Goal: Find contact information: Find contact information

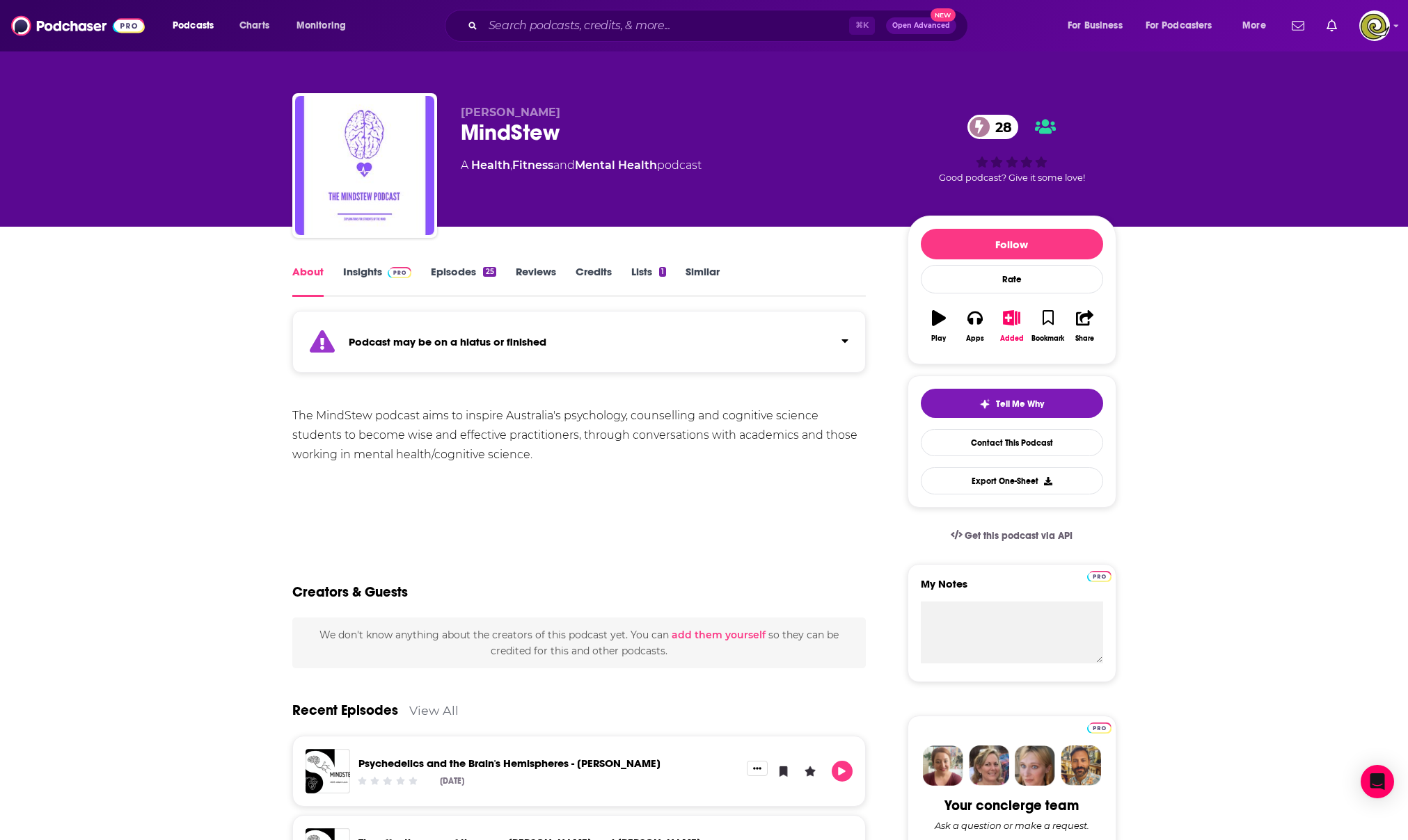
click at [441, 269] on link "Episodes 25" at bounding box center [462, 280] width 64 height 32
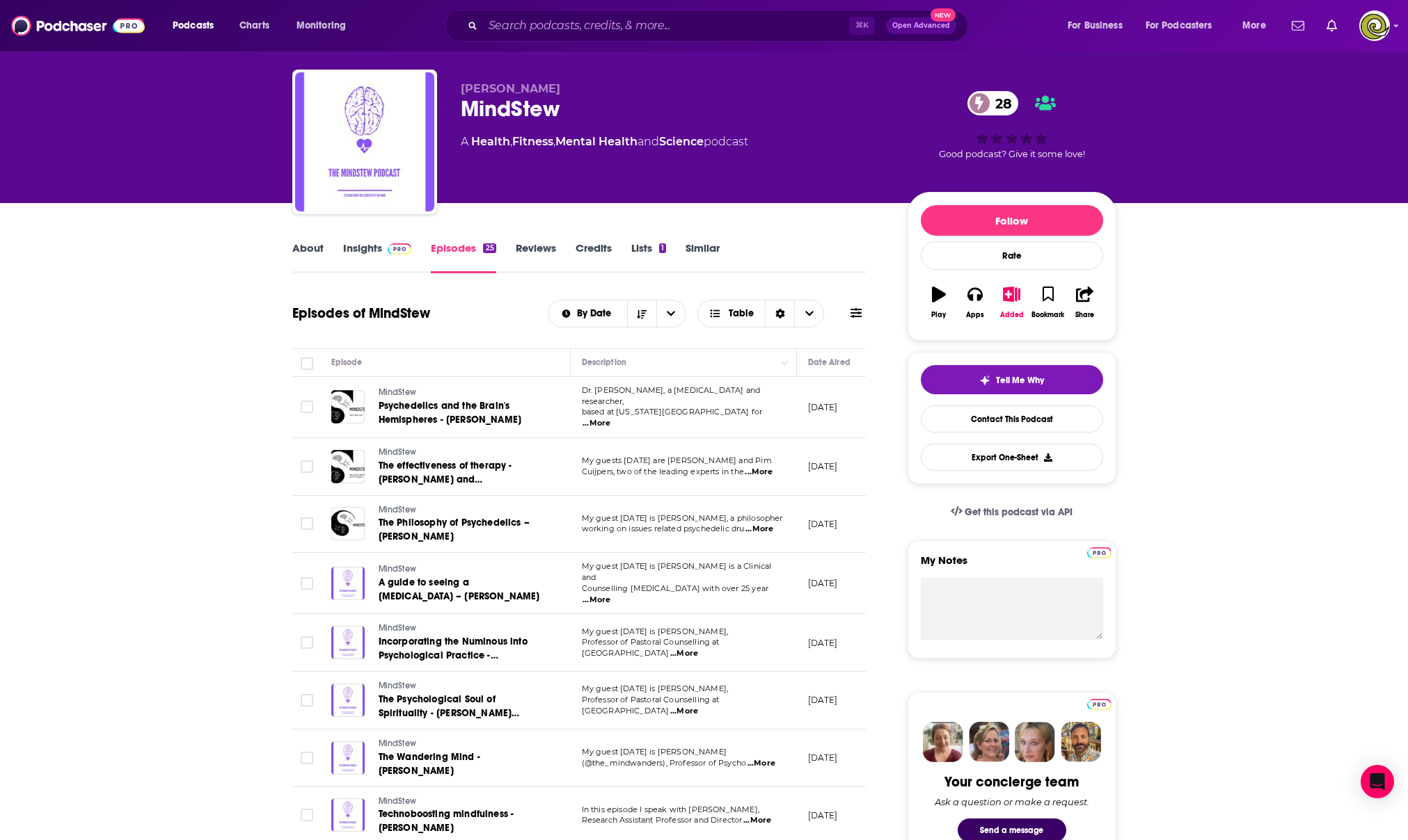
scroll to position [25, 0]
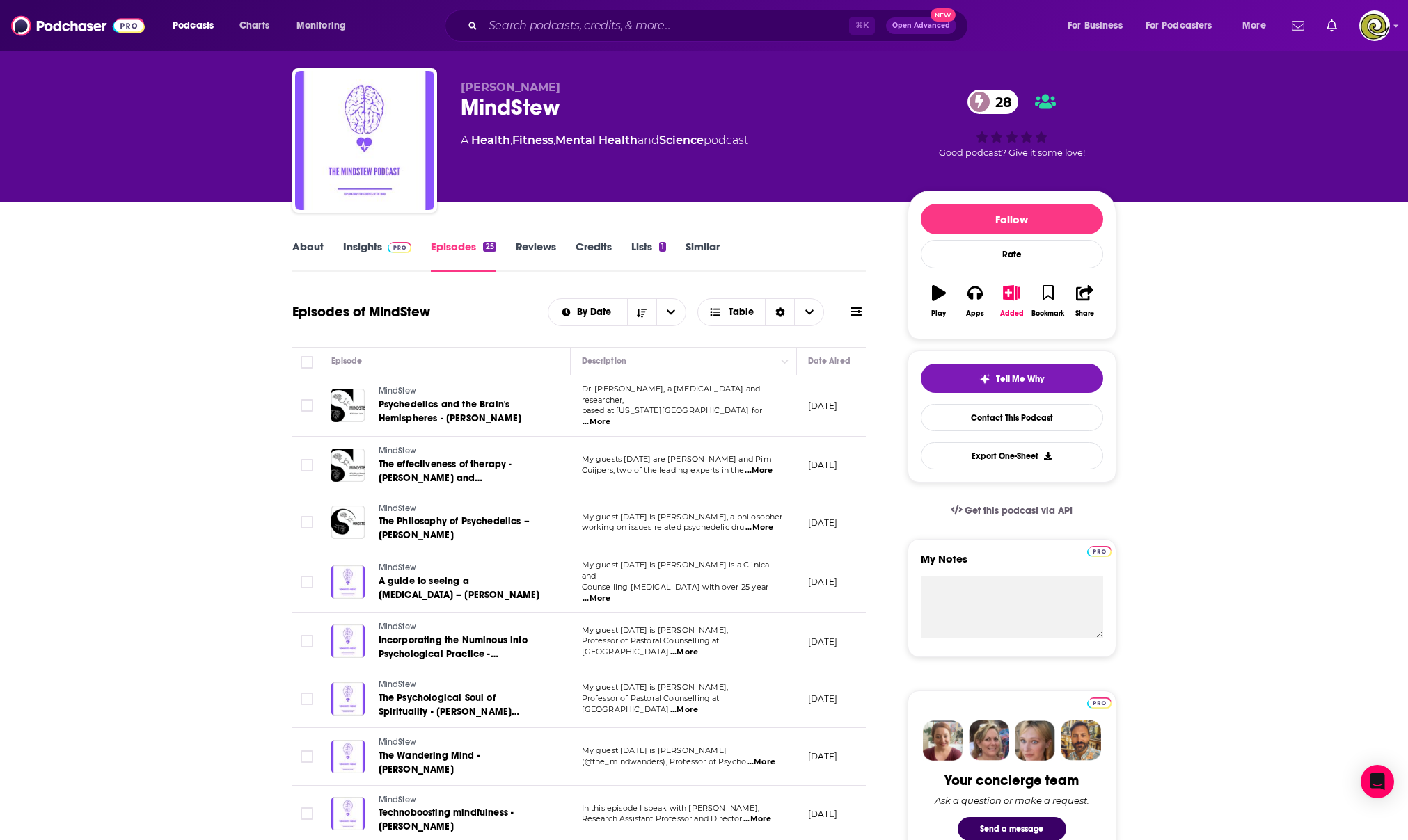
click at [304, 242] on link "About" at bounding box center [307, 255] width 32 height 32
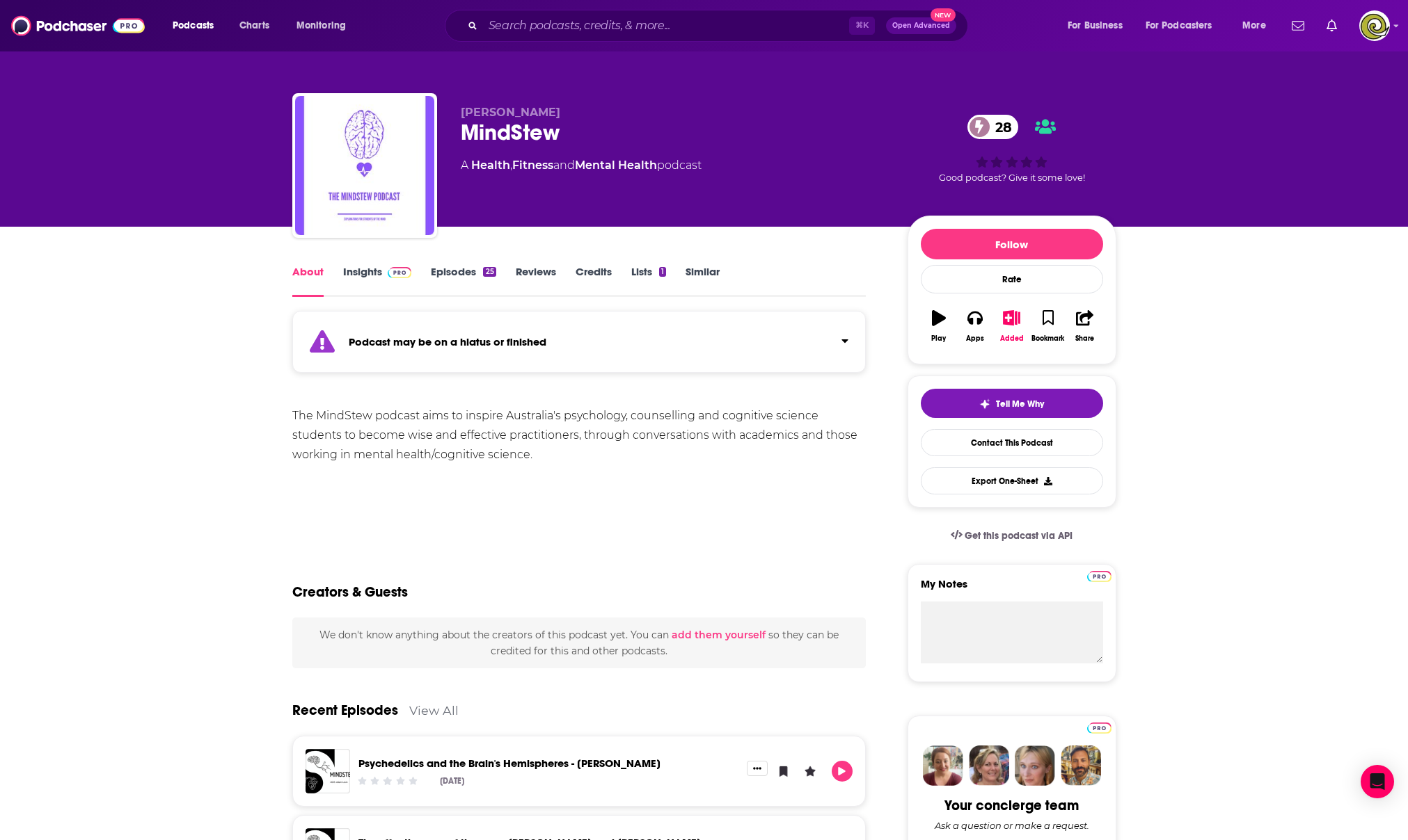
click at [384, 271] on span at bounding box center [397, 272] width 30 height 13
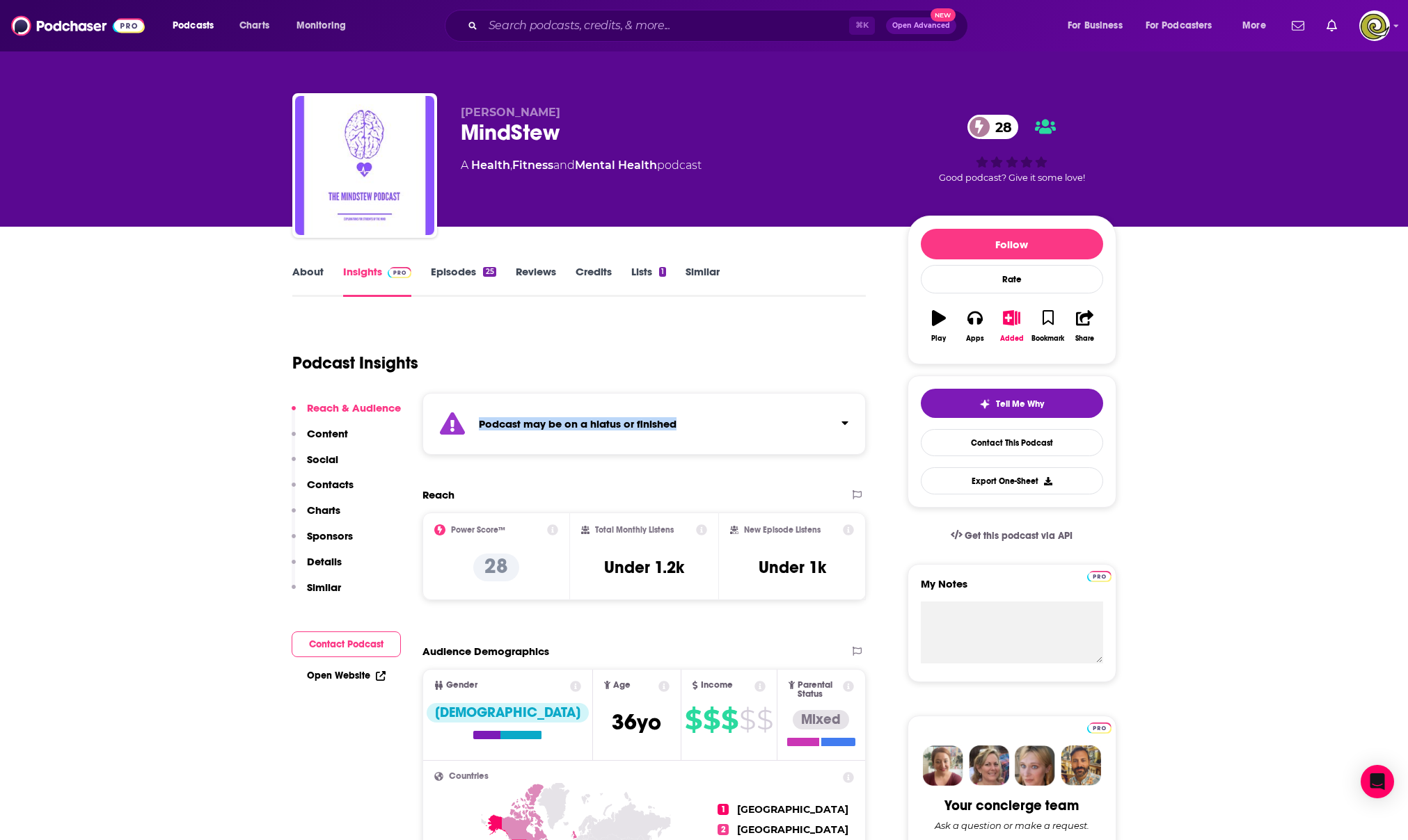
drag, startPoint x: 715, startPoint y: 428, endPoint x: 478, endPoint y: 422, distance: 237.1
click at [478, 422] on div "Podcast may be on a hiatus or finished" at bounding box center [644, 423] width 444 height 61
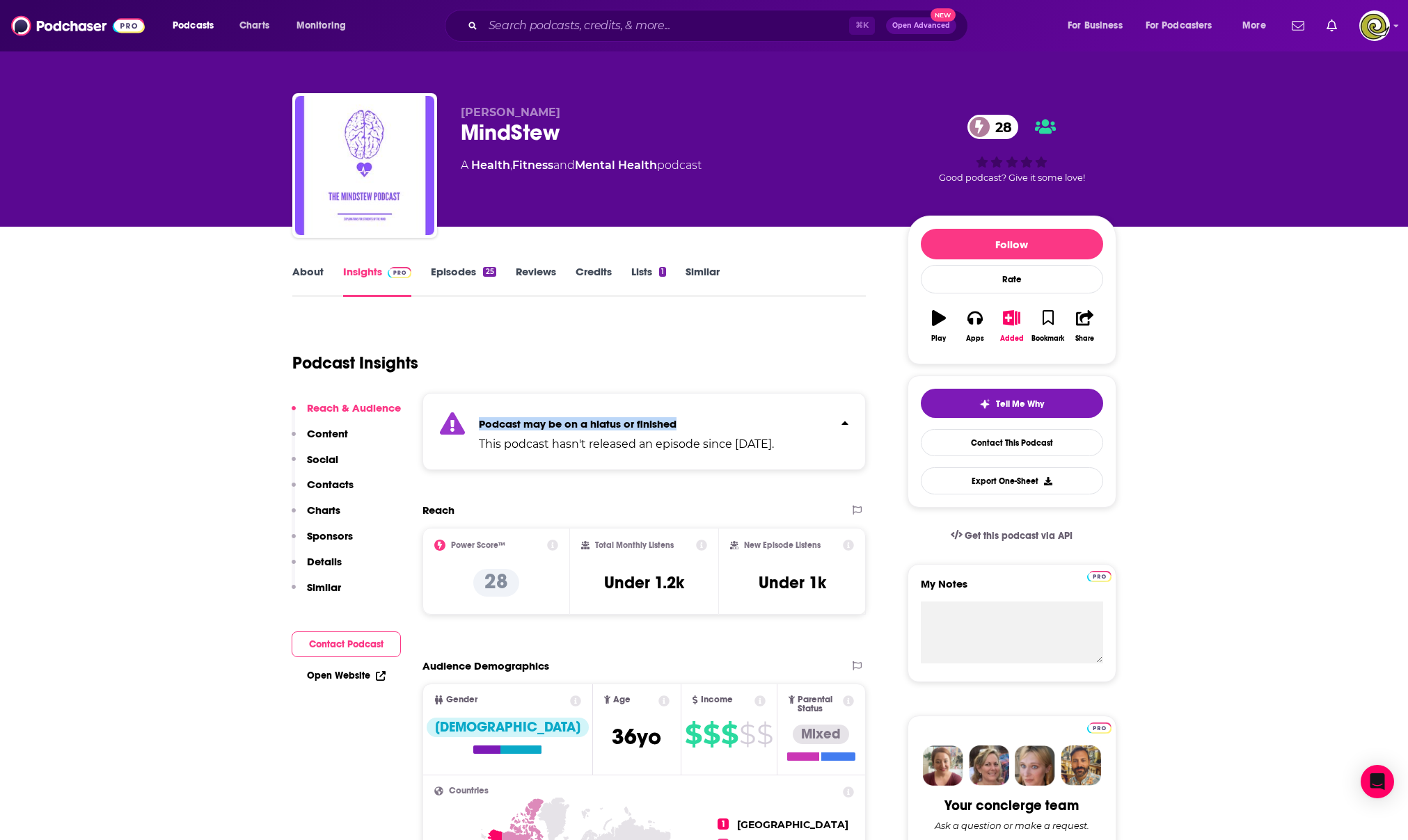
copy strong "Podcast may be on a hiatus or finished"
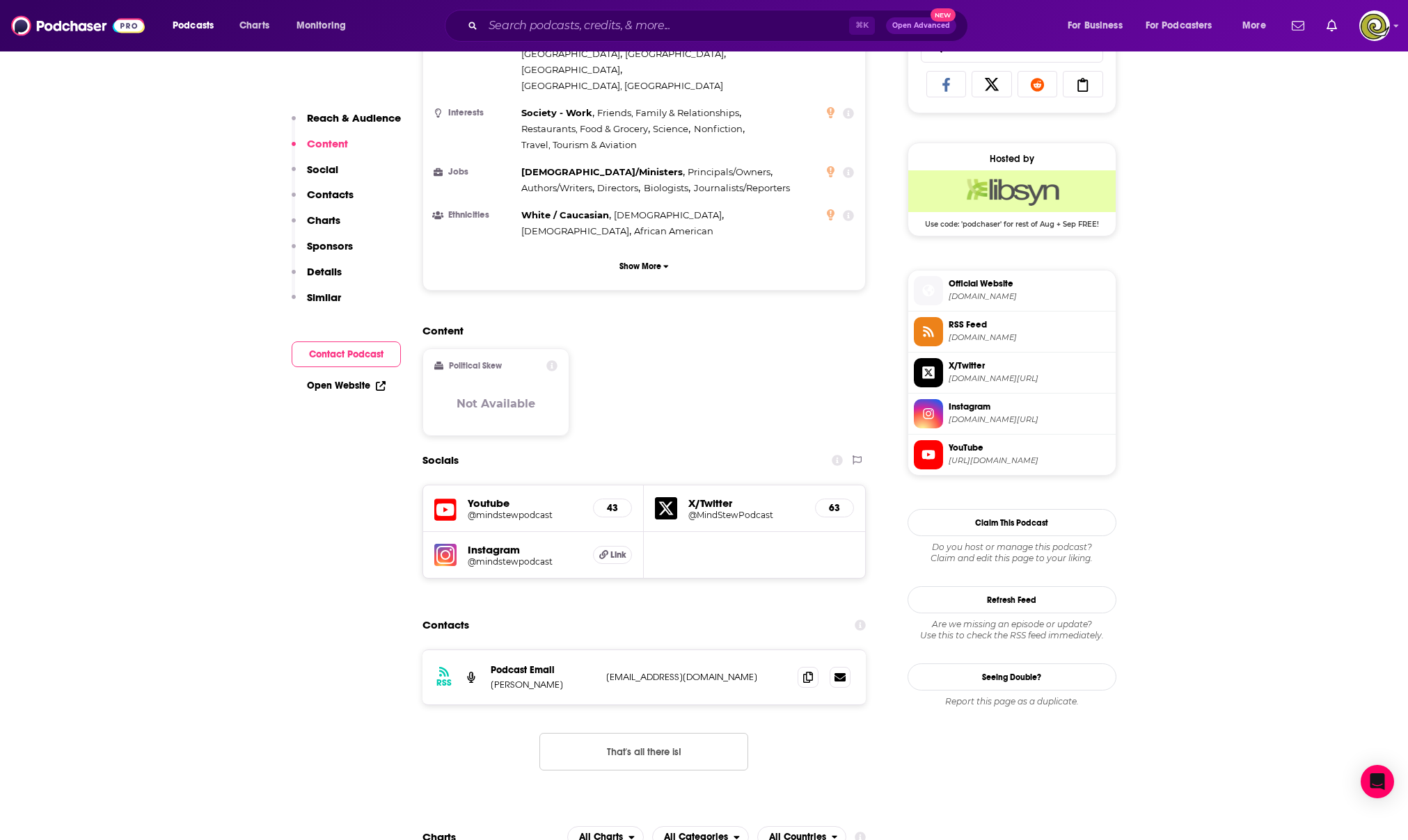
scroll to position [940, 0]
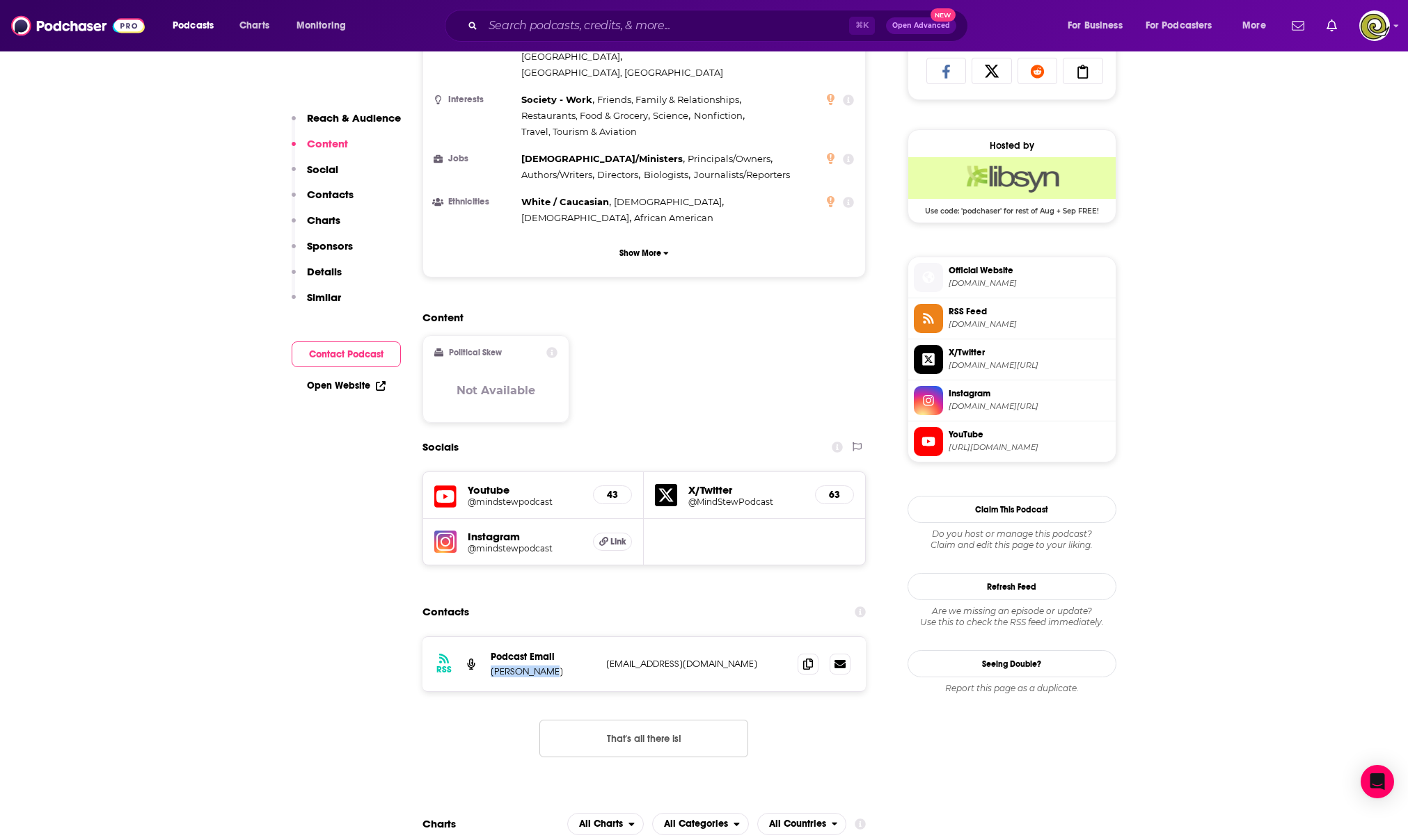
drag, startPoint x: 554, startPoint y: 617, endPoint x: 486, endPoint y: 622, distance: 68.2
click at [486, 637] on div "RSS Podcast Email Joshua Kugel joshuamauricekugel@gmail.com joshuamauricekugel@…" at bounding box center [644, 664] width 444 height 55
copy p "Joshua Kugel"
click at [812, 658] on icon at bounding box center [808, 663] width 10 height 12
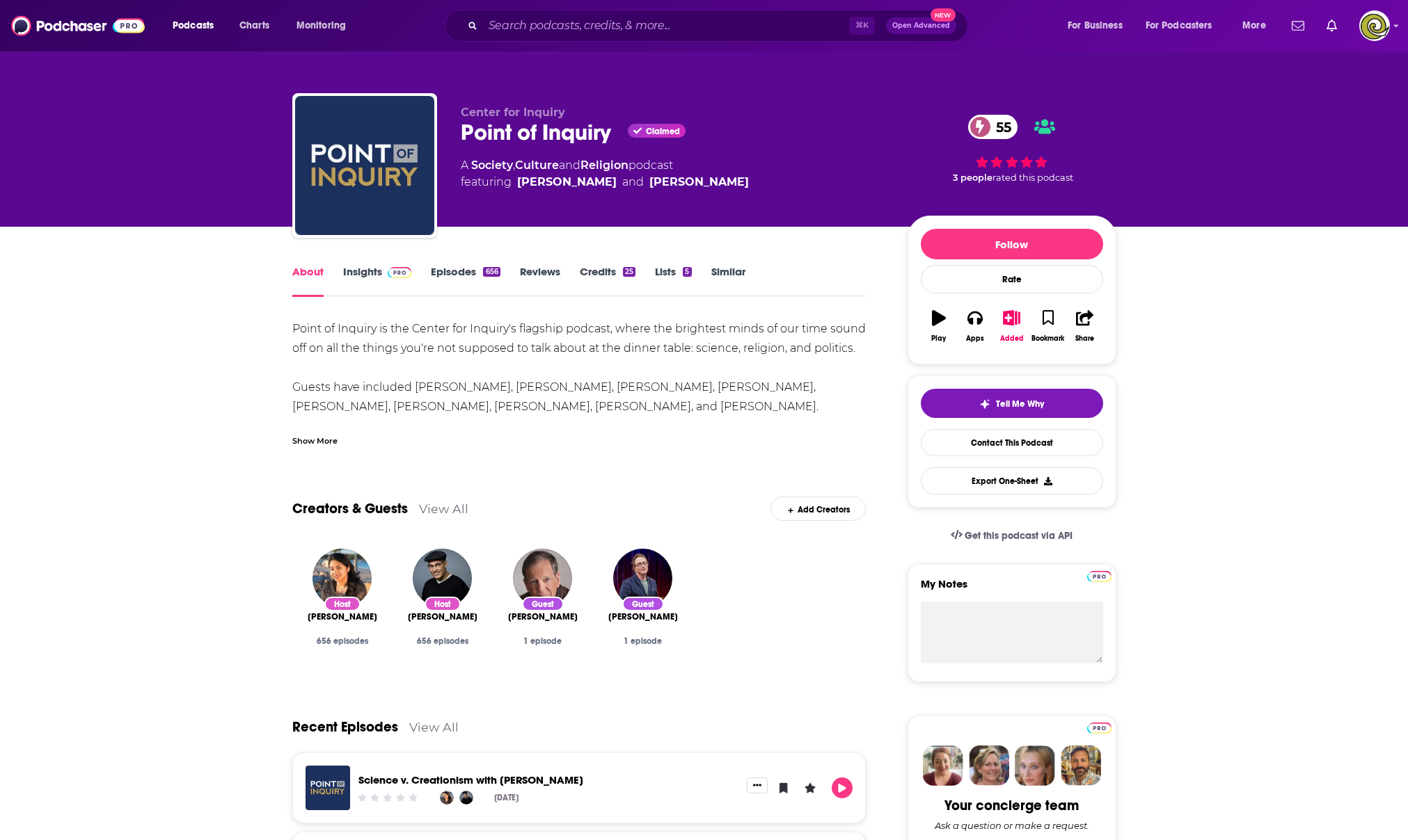
scroll to position [36, 0]
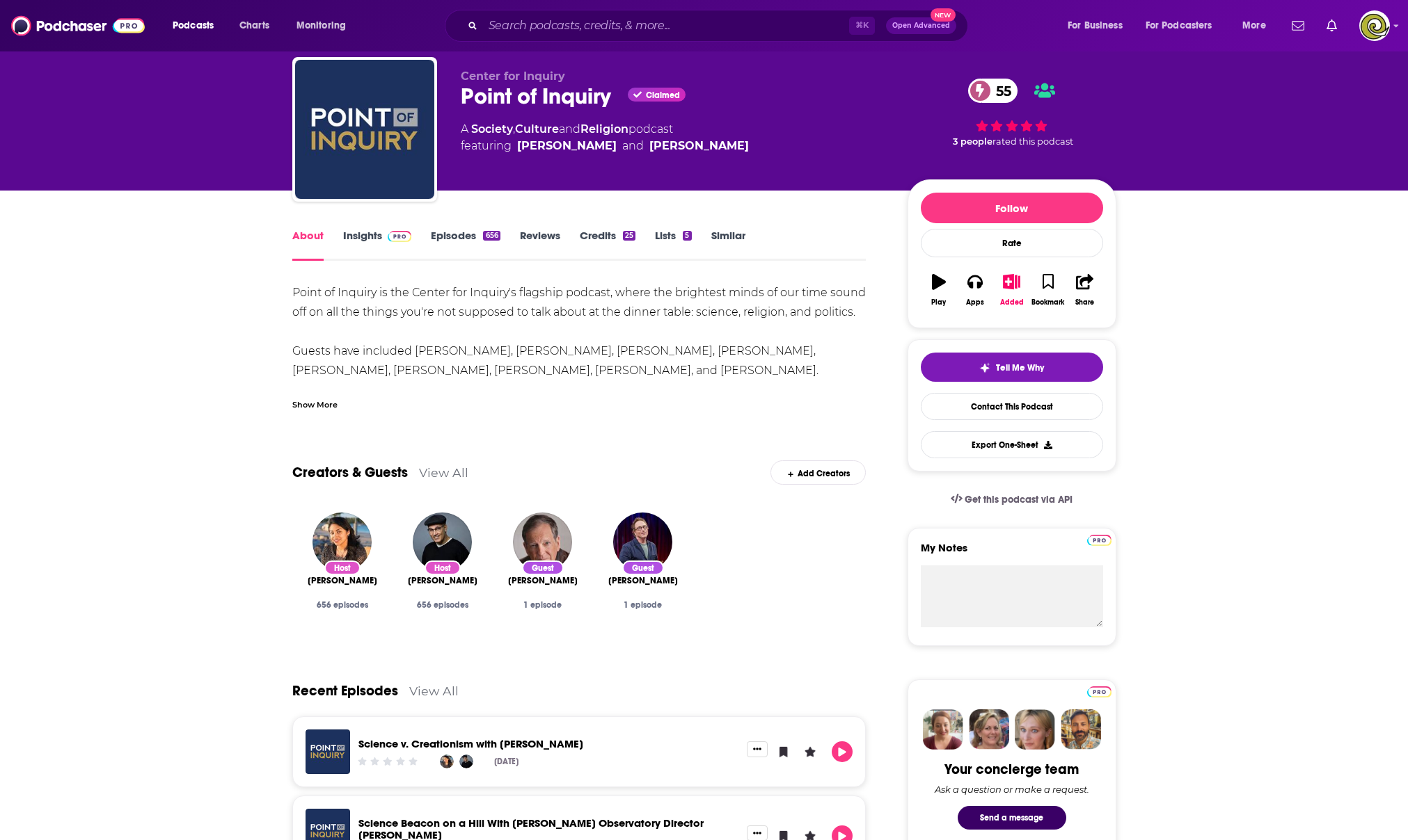
click at [373, 234] on link "Insights" at bounding box center [377, 244] width 69 height 32
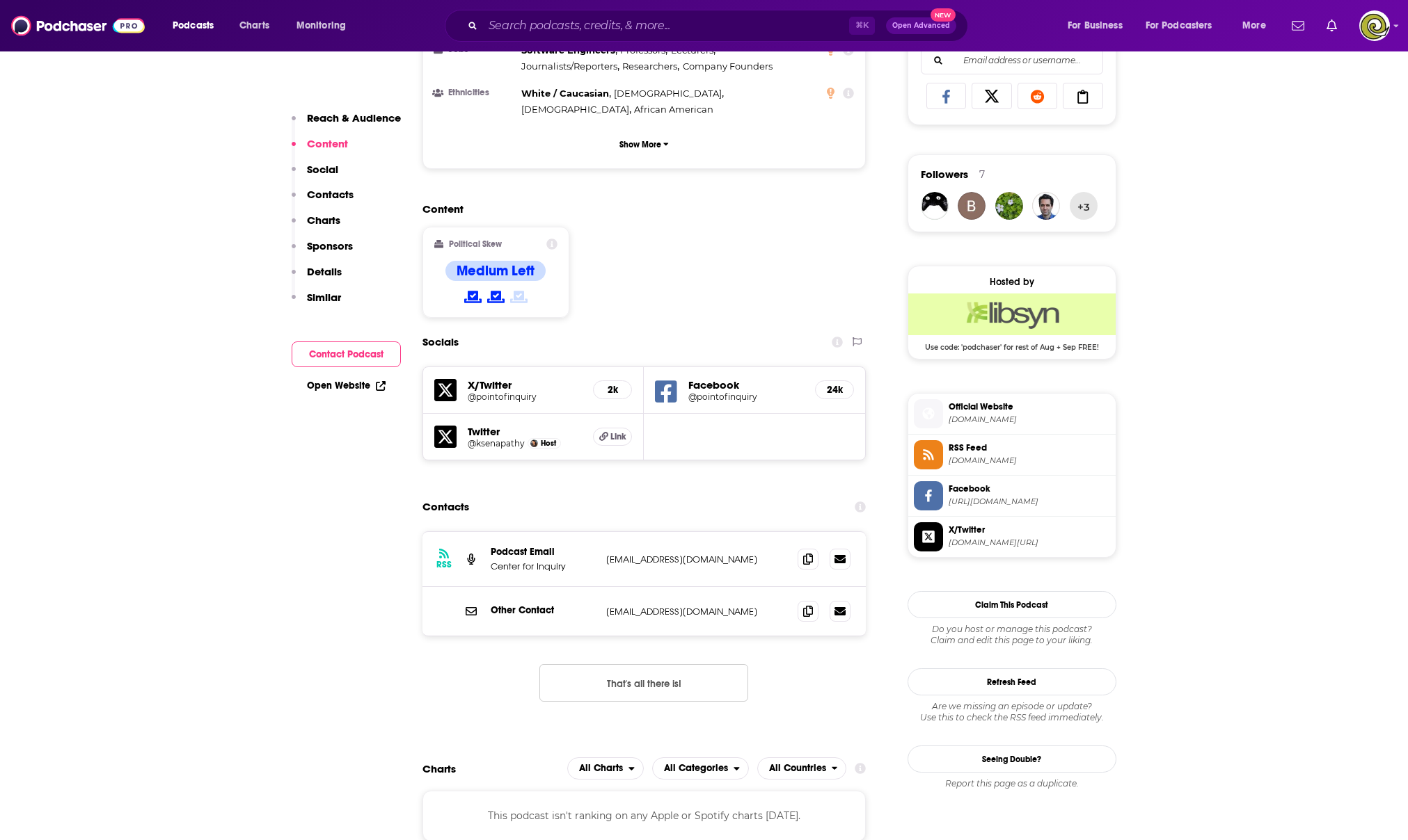
scroll to position [916, 0]
drag, startPoint x: 572, startPoint y: 509, endPoint x: 492, endPoint y: 513, distance: 80.1
click at [492, 559] on p "Center for Inquiry" at bounding box center [543, 564] width 105 height 12
copy p "Center for Inquiry"
click at [811, 552] on icon at bounding box center [808, 558] width 10 height 12
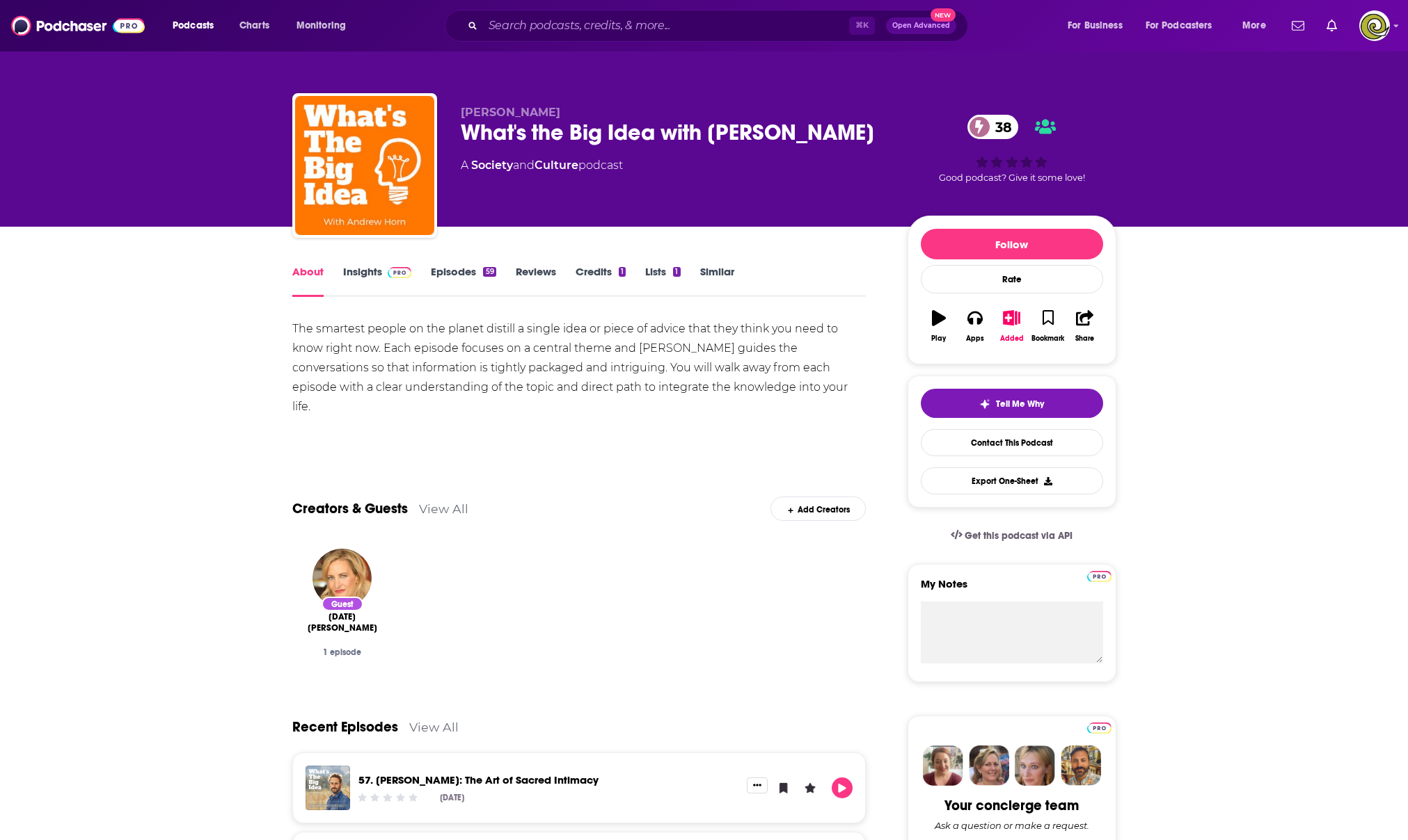
click at [369, 271] on link "Insights" at bounding box center [377, 280] width 69 height 32
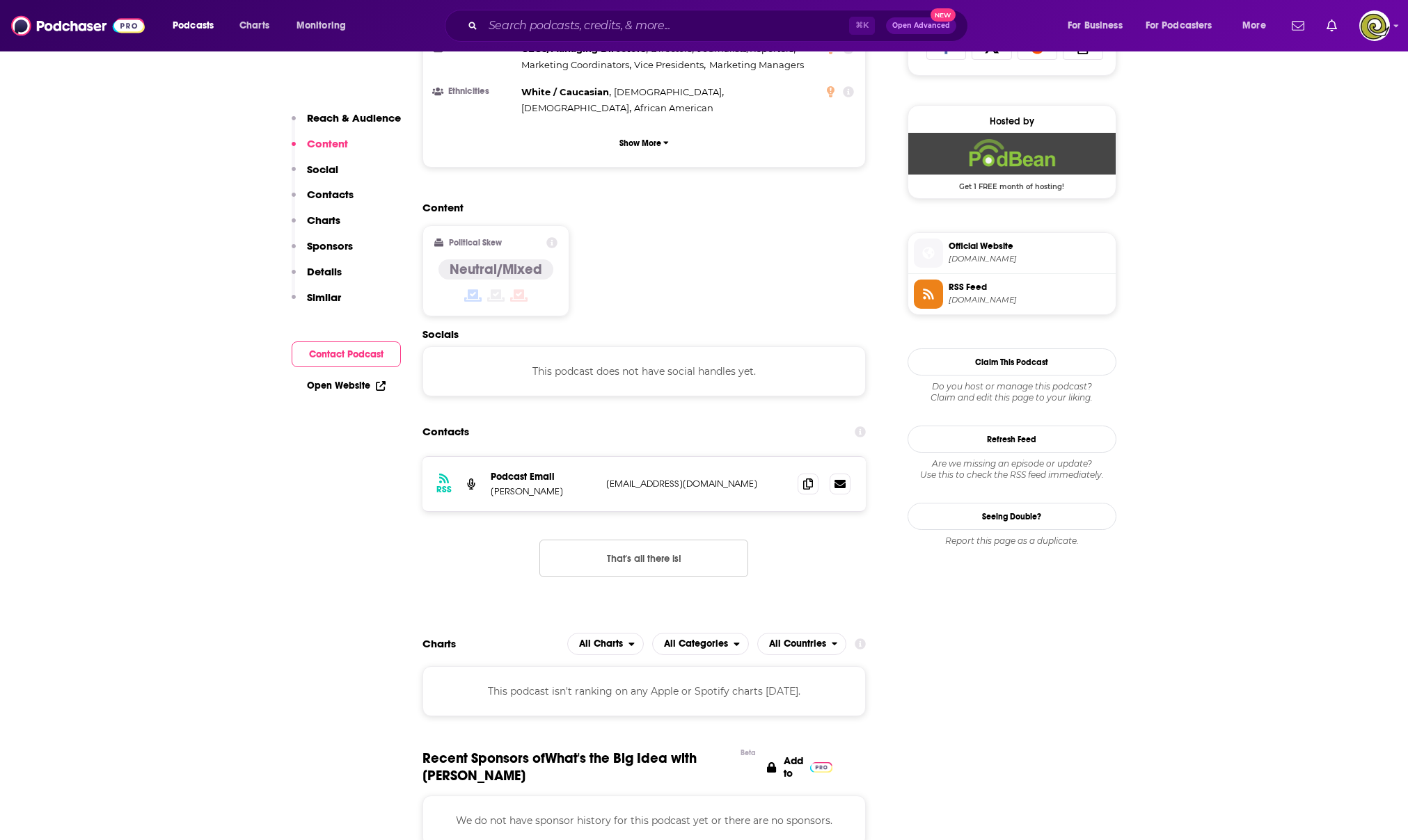
scroll to position [965, 0]
drag, startPoint x: 554, startPoint y: 401, endPoint x: 489, endPoint y: 407, distance: 65.3
click at [489, 456] on div "RSS Podcast Email Andrew Horn itsandrewhorn@gmail.com itsandrewhorn@gmail.com" at bounding box center [644, 483] width 444 height 55
copy p "Andrew Horn"
click at [801, 472] on span at bounding box center [808, 483] width 21 height 21
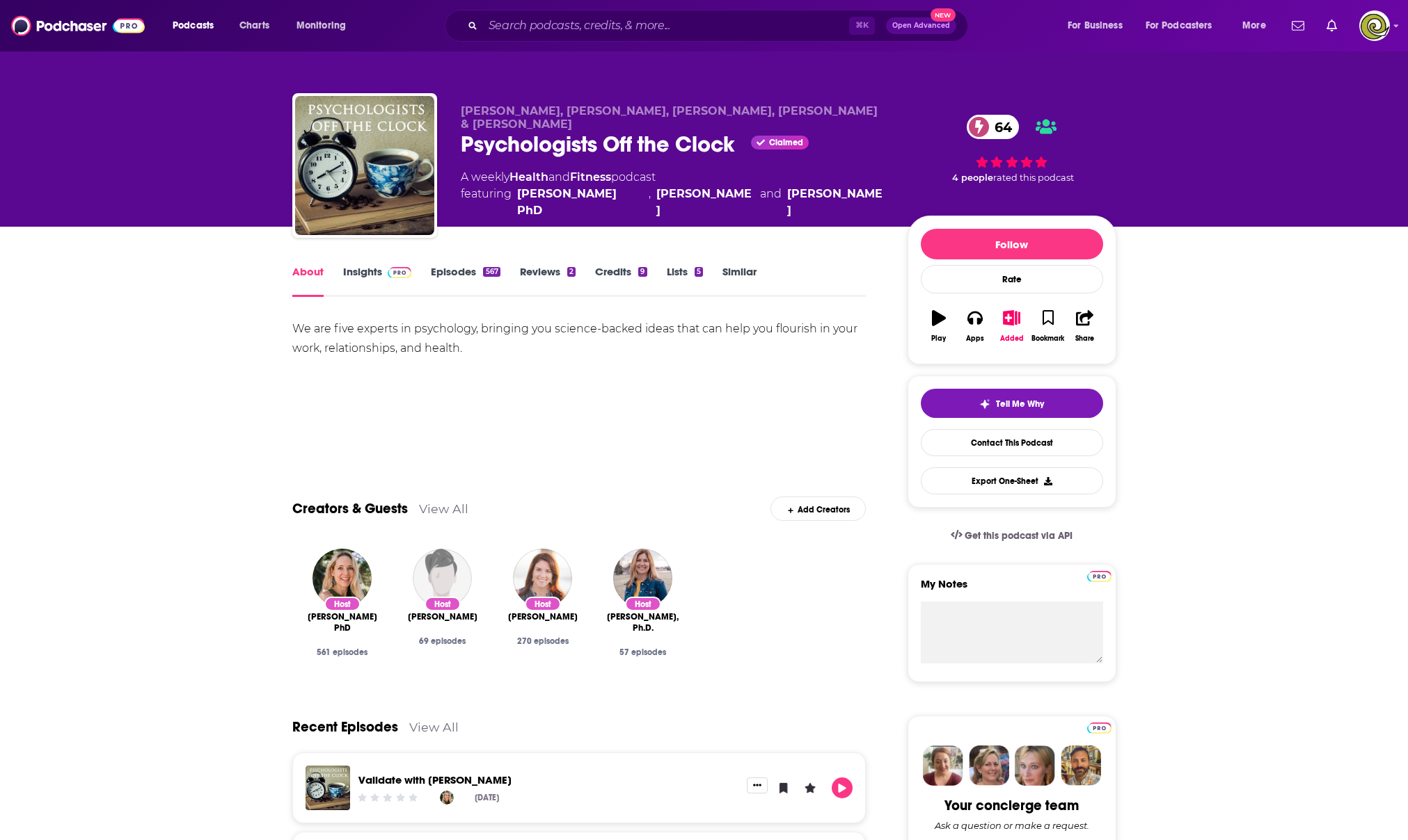
click at [360, 274] on link "Insights" at bounding box center [377, 280] width 69 height 32
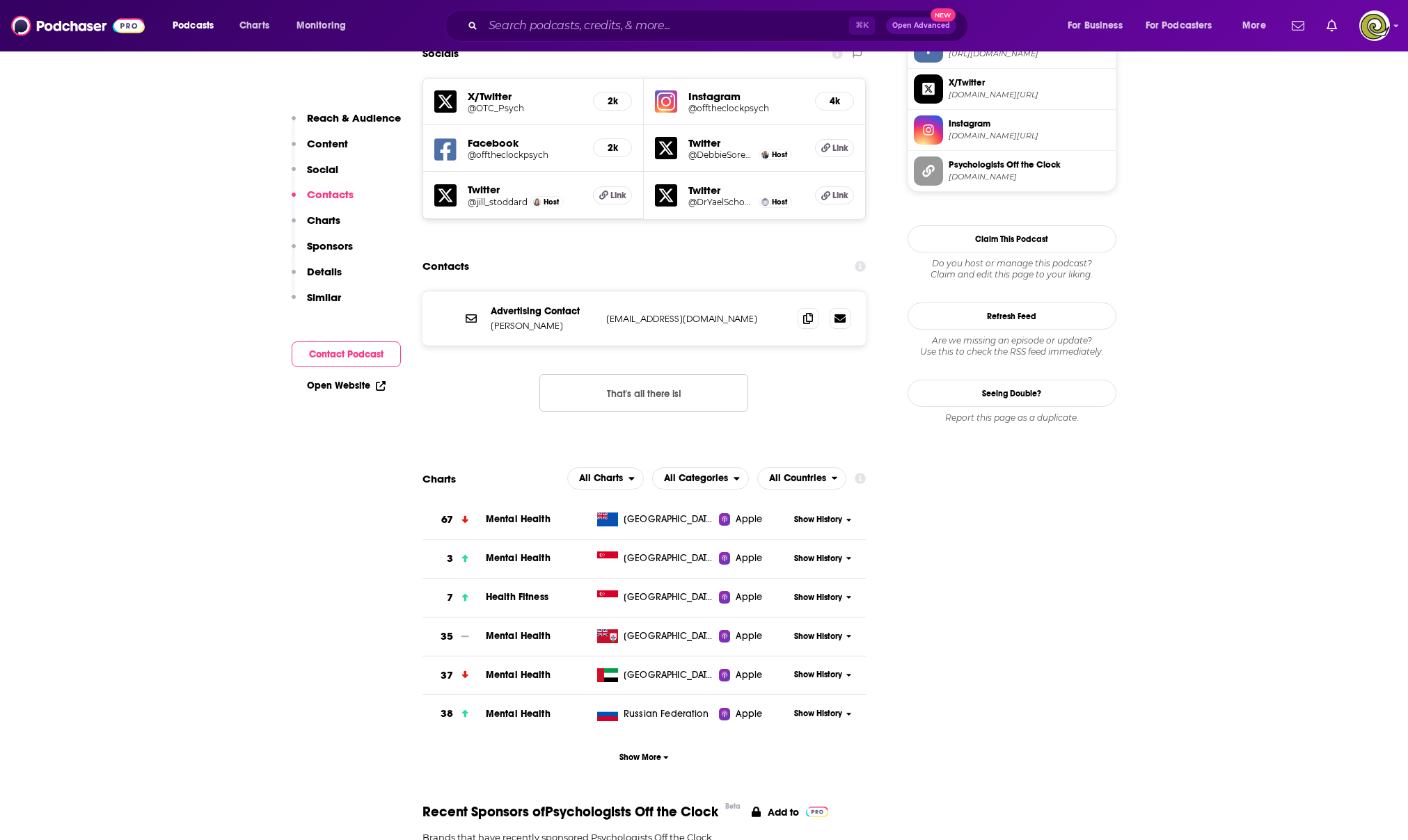
scroll to position [1227, 0]
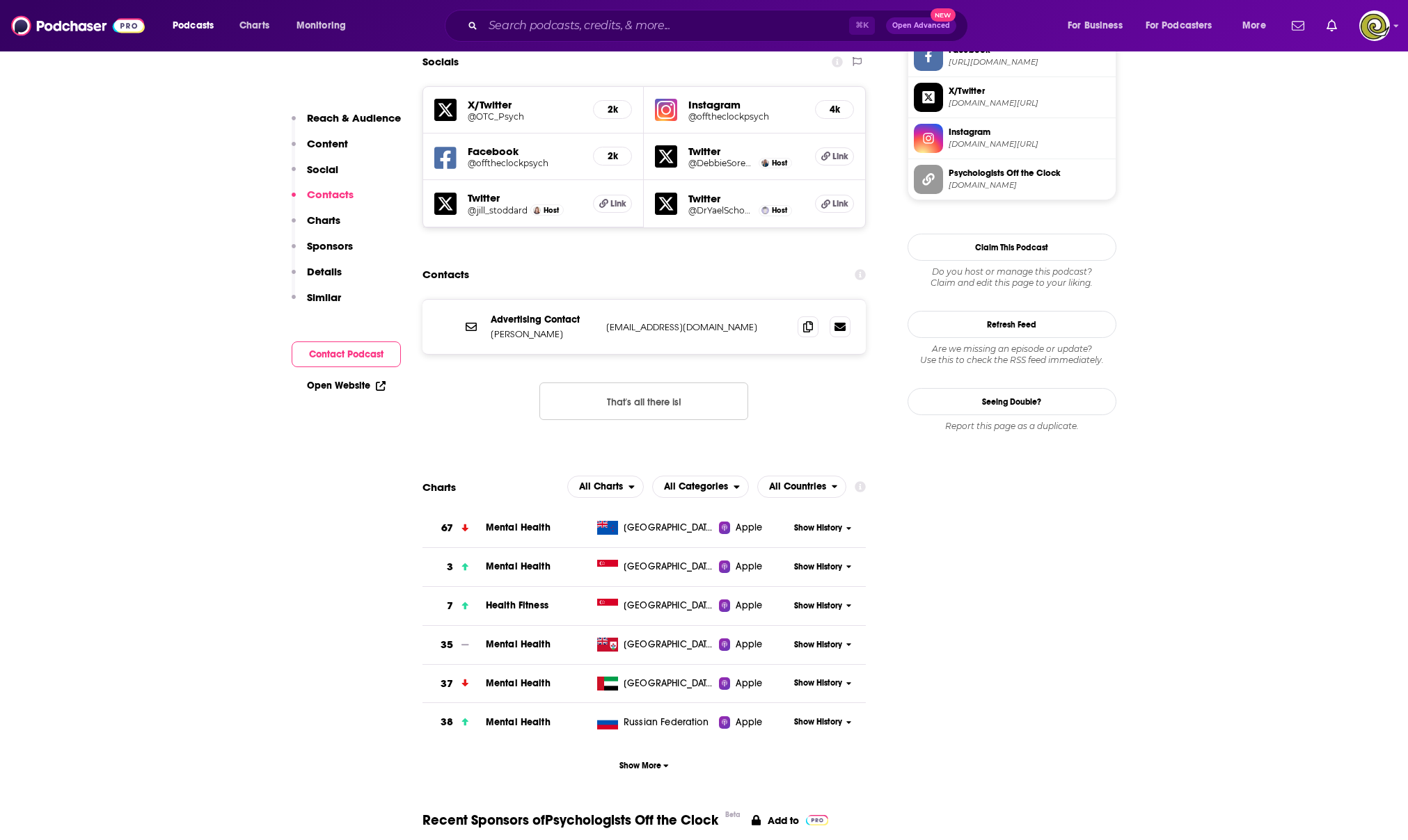
drag, startPoint x: 579, startPoint y: 266, endPoint x: 491, endPoint y: 265, distance: 88.0
click at [491, 328] on p "[PERSON_NAME]" at bounding box center [543, 334] width 105 height 12
click at [488, 300] on div "Advertising Contact [PERSON_NAME] [EMAIL_ADDRESS][DOMAIN_NAME] [EMAIL_ADDRESS][…" at bounding box center [644, 326] width 444 height 55
drag, startPoint x: 487, startPoint y: 264, endPoint x: 723, endPoint y: 256, distance: 236.1
click at [723, 300] on div "Advertising Contact [PERSON_NAME] [EMAIL_ADDRESS][DOMAIN_NAME] [EMAIL_ADDRESS][…" at bounding box center [644, 326] width 444 height 55
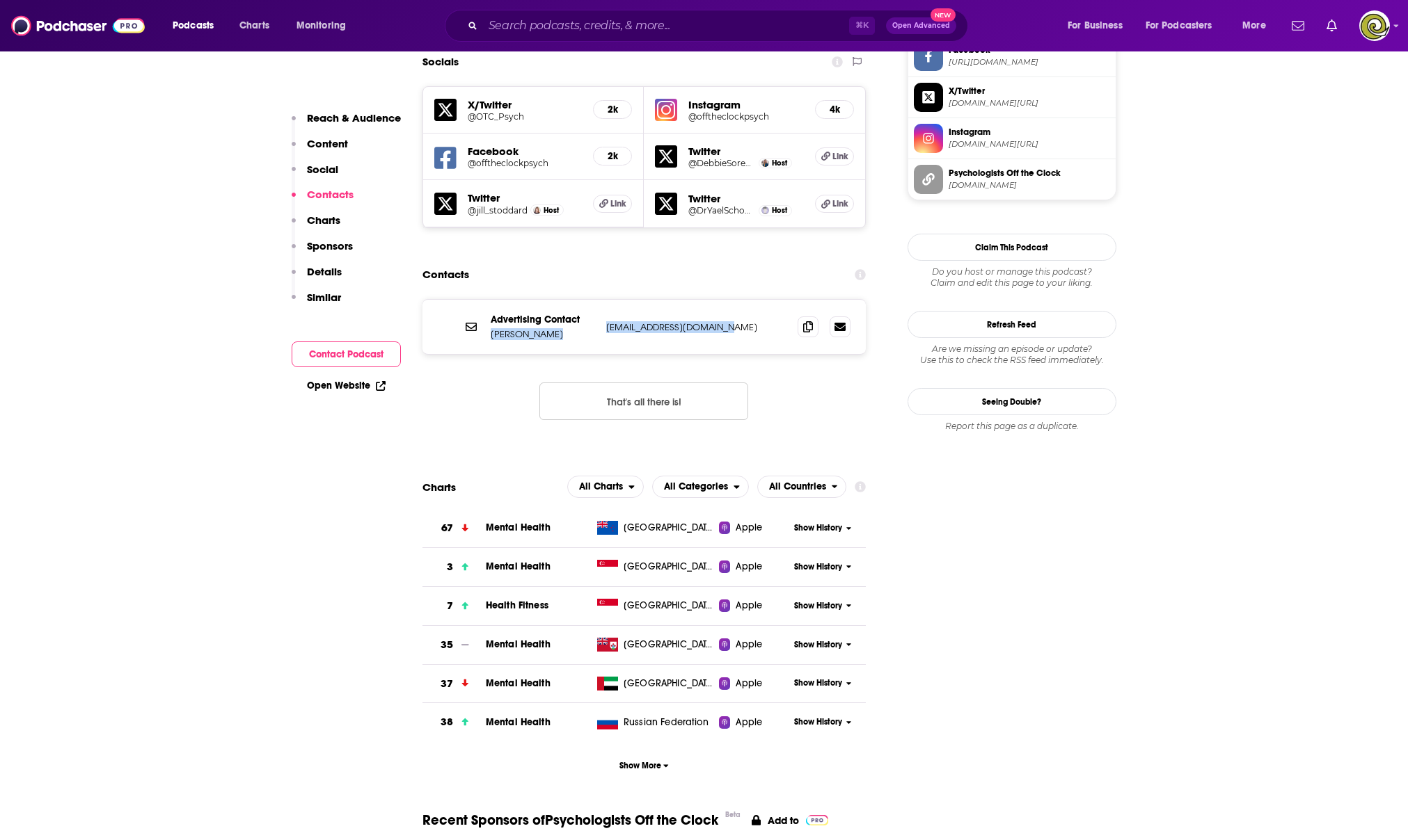
copy div "[PERSON_NAME] [EMAIL_ADDRESS][DOMAIN_NAME]"
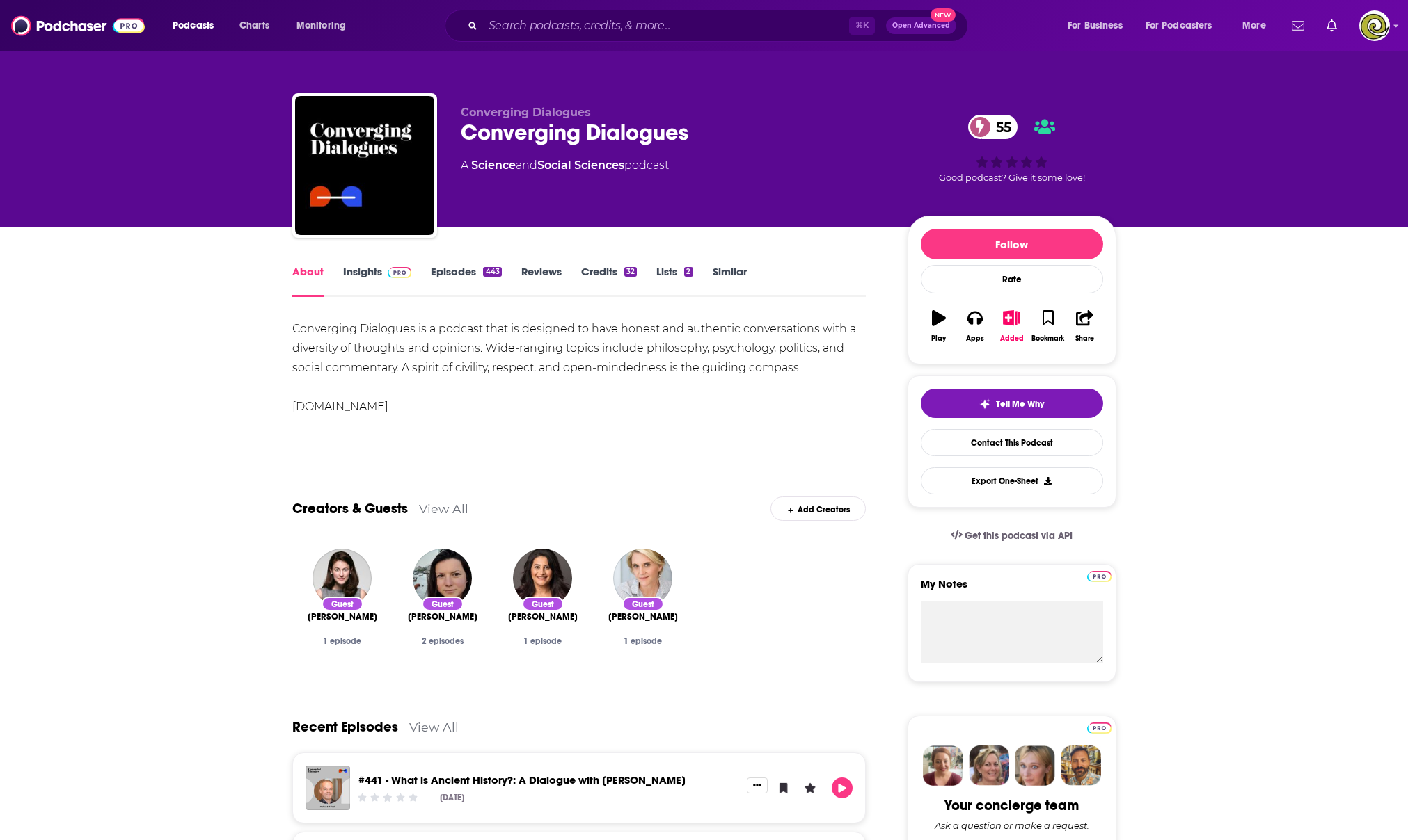
click at [366, 272] on link "Insights" at bounding box center [377, 280] width 69 height 32
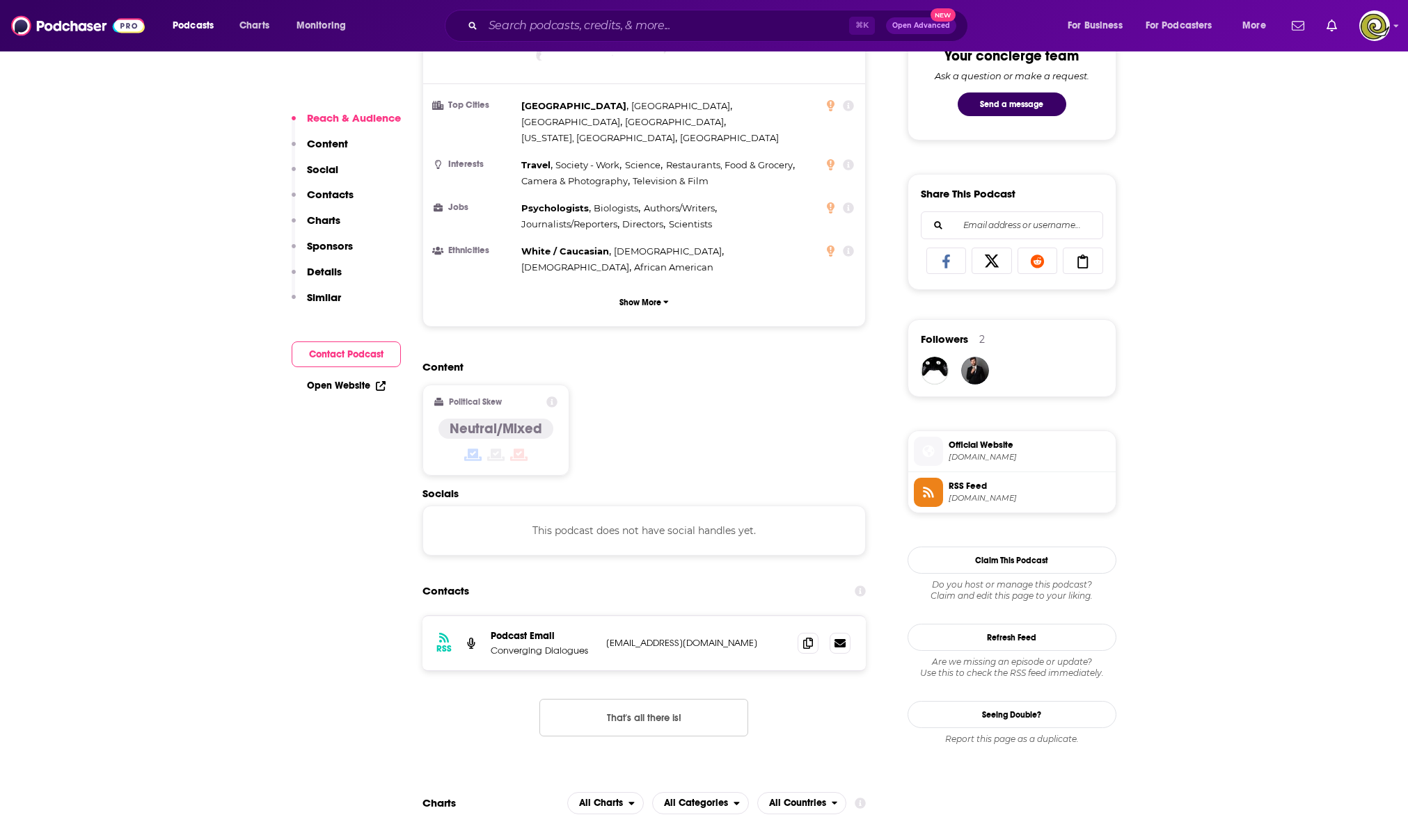
scroll to position [806, 0]
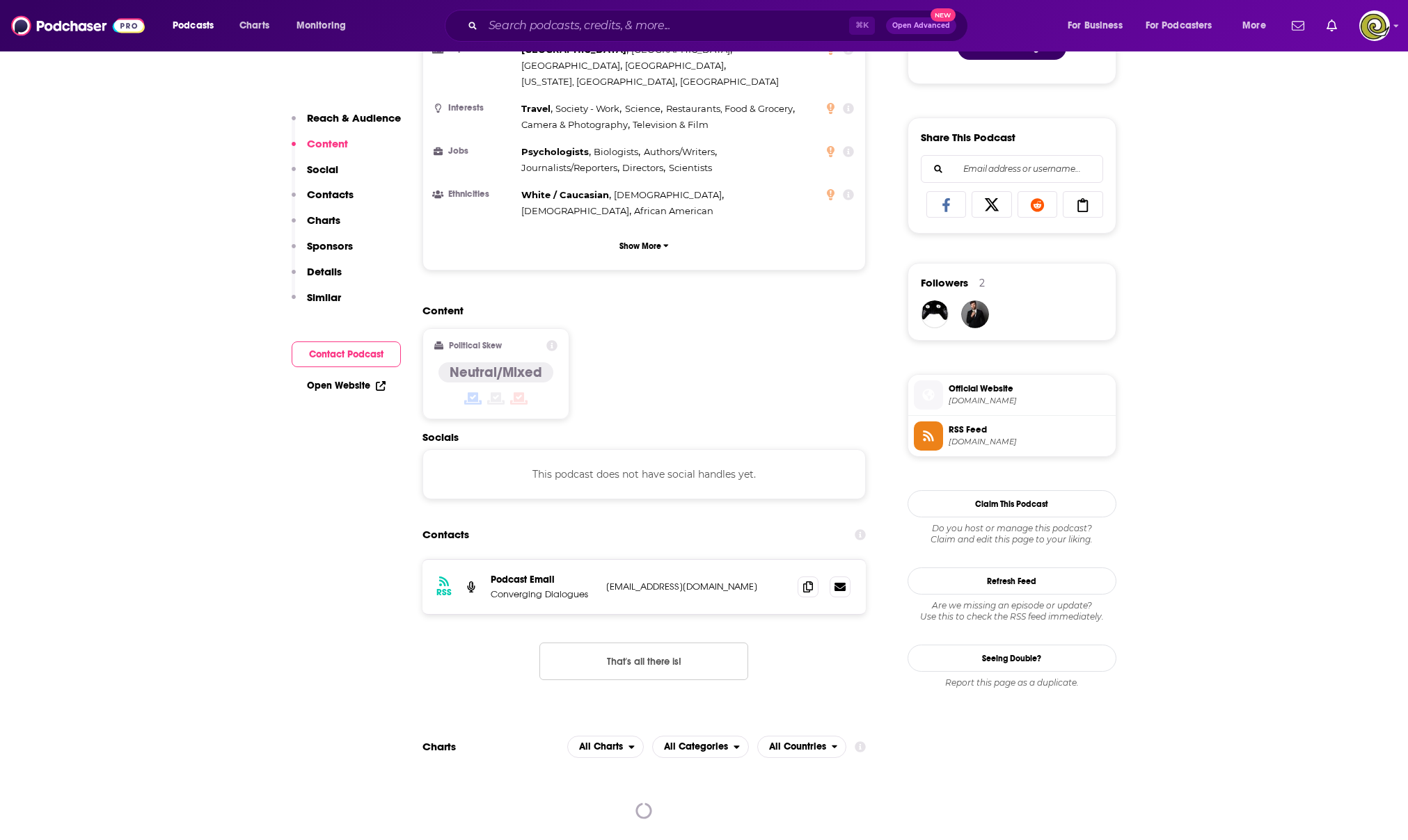
drag, startPoint x: 484, startPoint y: 547, endPoint x: 765, endPoint y: 545, distance: 281.0
click at [765, 560] on div "RSS Podcast Email Converging Dialogues [EMAIL_ADDRESS][DOMAIN_NAME] [EMAIL_ADDR…" at bounding box center [644, 587] width 444 height 55
drag, startPoint x: 729, startPoint y: 561, endPoint x: 505, endPoint y: 564, distance: 224.0
click at [721, 563] on div "RSS Podcast Email Converging Dialogues [EMAIL_ADDRESS][DOMAIN_NAME] [EMAIL_ADDR…" at bounding box center [644, 587] width 444 height 55
drag, startPoint x: 489, startPoint y: 546, endPoint x: 762, endPoint y: 542, distance: 273.0
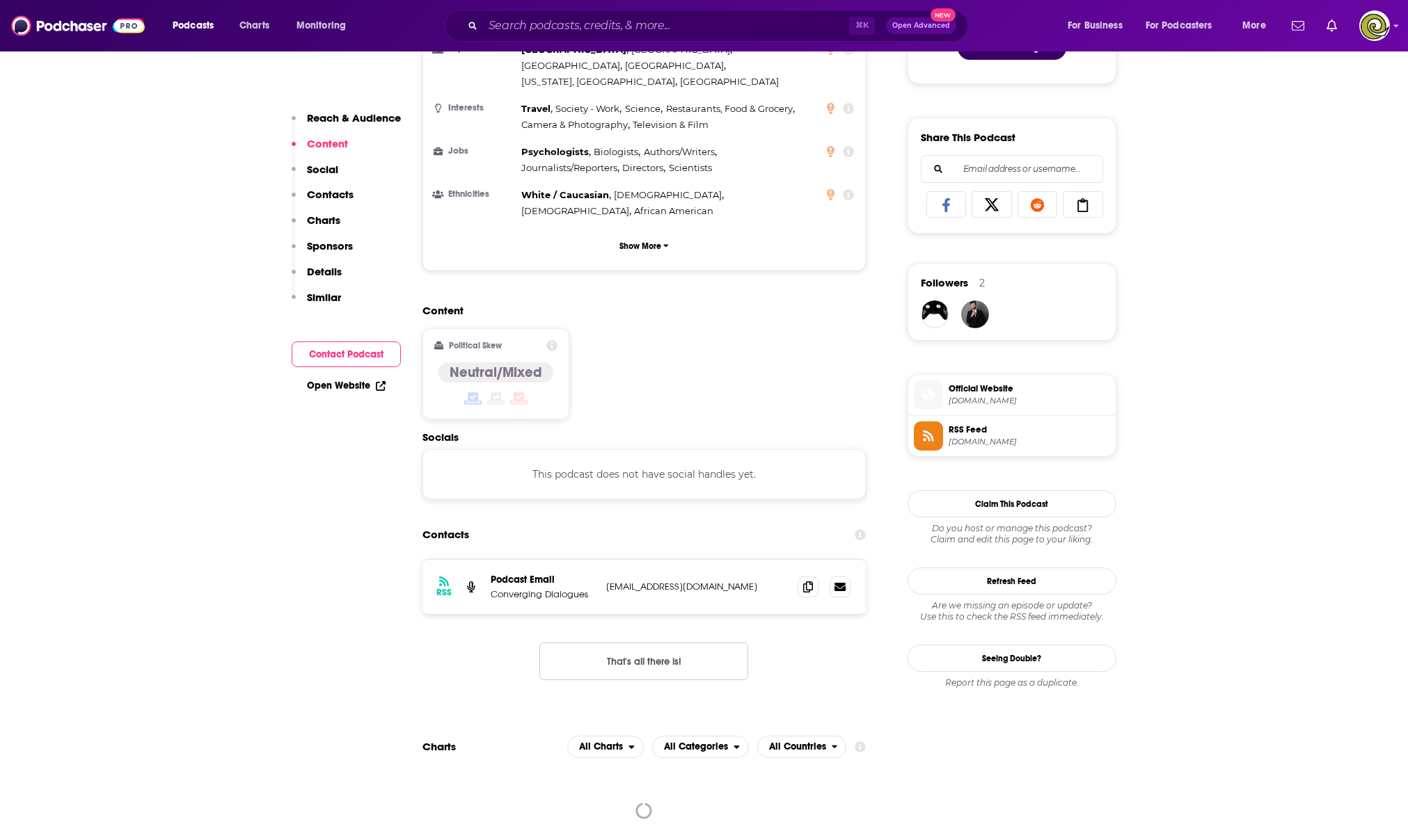
click at [762, 560] on div "RSS Podcast Email Converging Dialogues [EMAIL_ADDRESS][DOMAIN_NAME] [EMAIL_ADDR…" at bounding box center [644, 587] width 444 height 55
copy div "Converging Dialogues [EMAIL_ADDRESS][DOMAIN_NAME]"
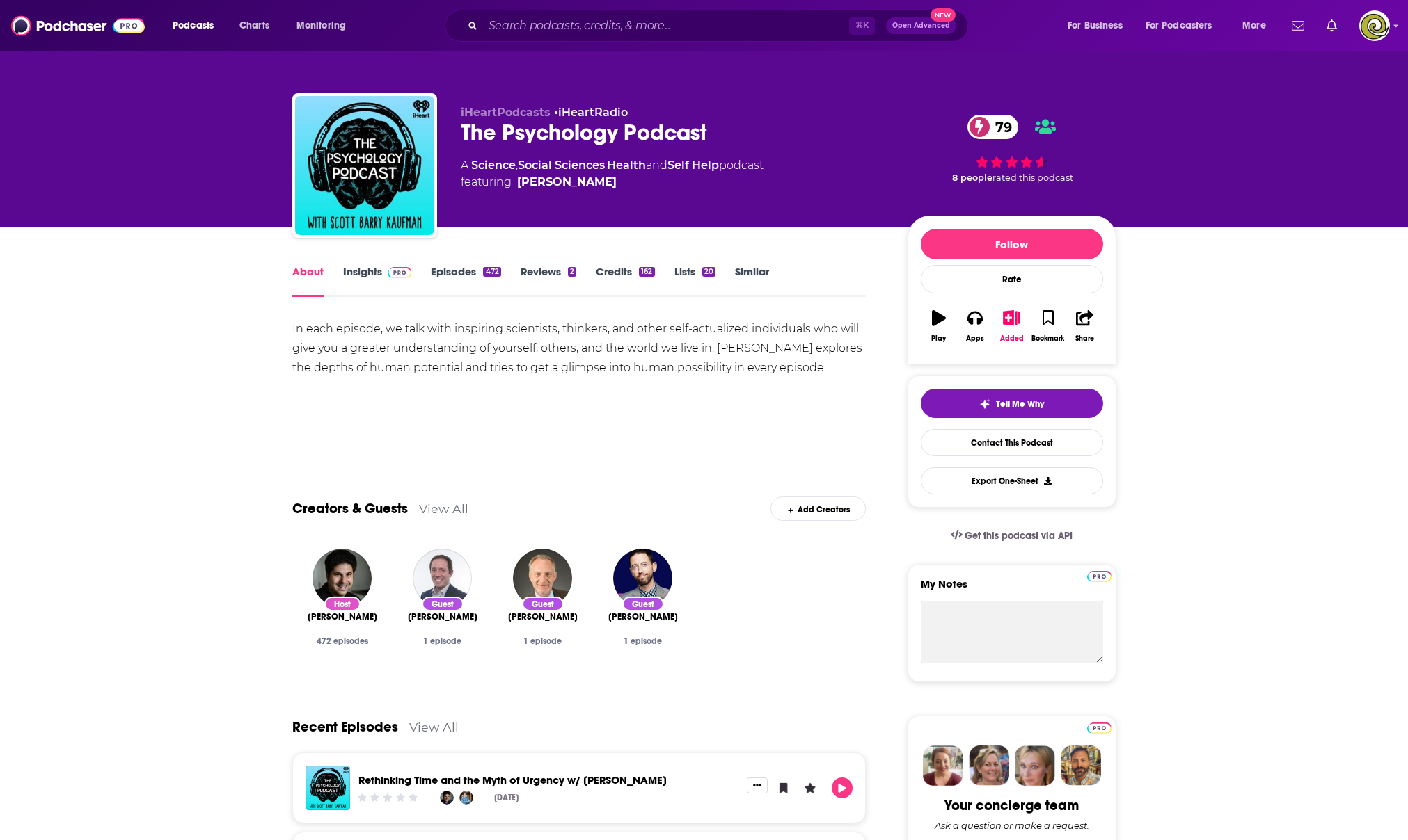
click at [360, 263] on div "About Insights Episodes 472 Reviews 2 Credits 162 Lists 20 Similar" at bounding box center [579, 279] width 574 height 34
click at [361, 274] on link "Insights" at bounding box center [377, 280] width 69 height 32
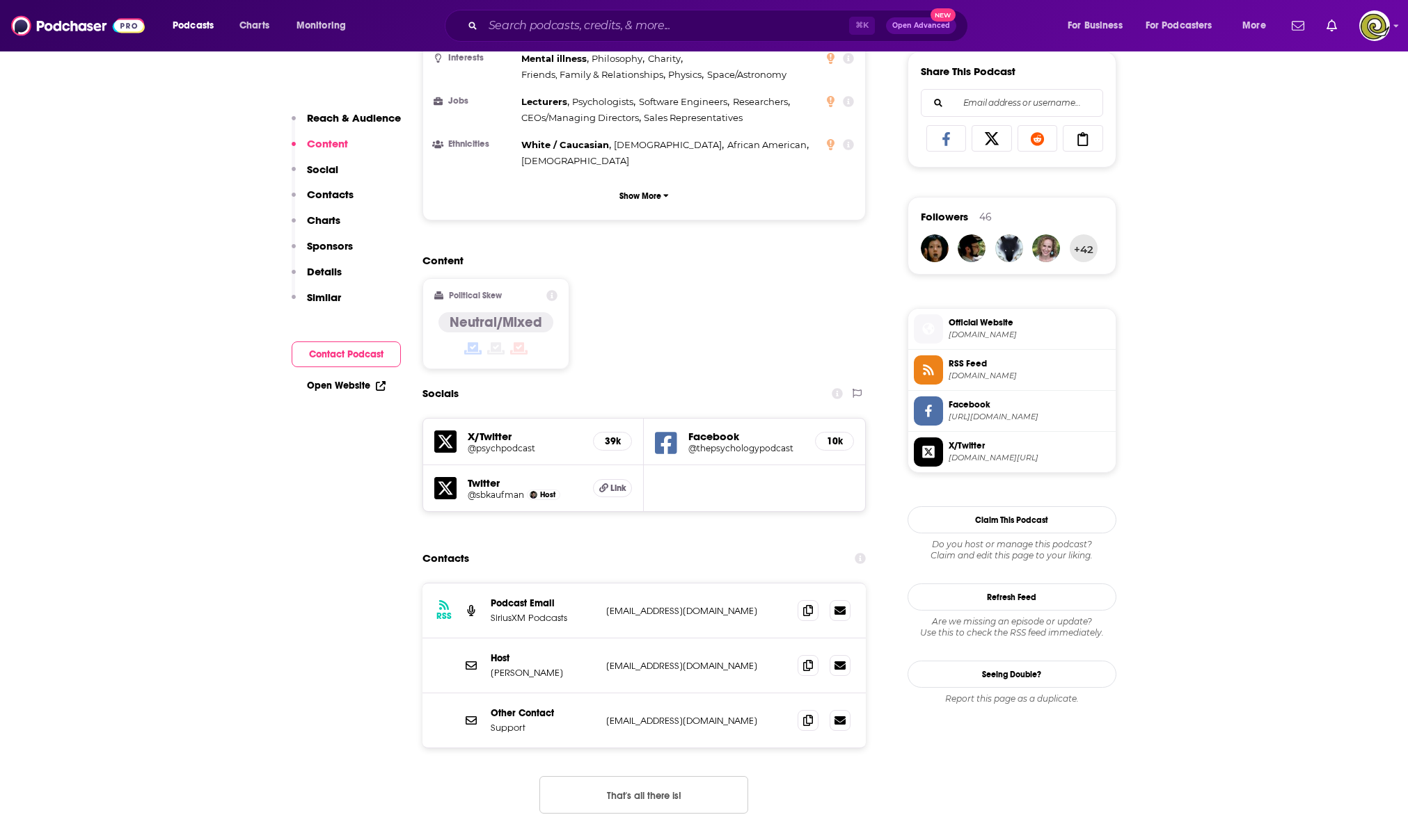
scroll to position [874, 0]
drag, startPoint x: 489, startPoint y: 622, endPoint x: 737, endPoint y: 618, distance: 248.0
click at [0, 0] on div "Host Scott Barry Kaufman info@scottbarrykaufman.com info@scottbarrykaufman.com" at bounding box center [0, 0] width 0 height 0
copy div "Scott Barry Kaufman info@scottbarrykaufman.com"
